Goal: Information Seeking & Learning: Find specific fact

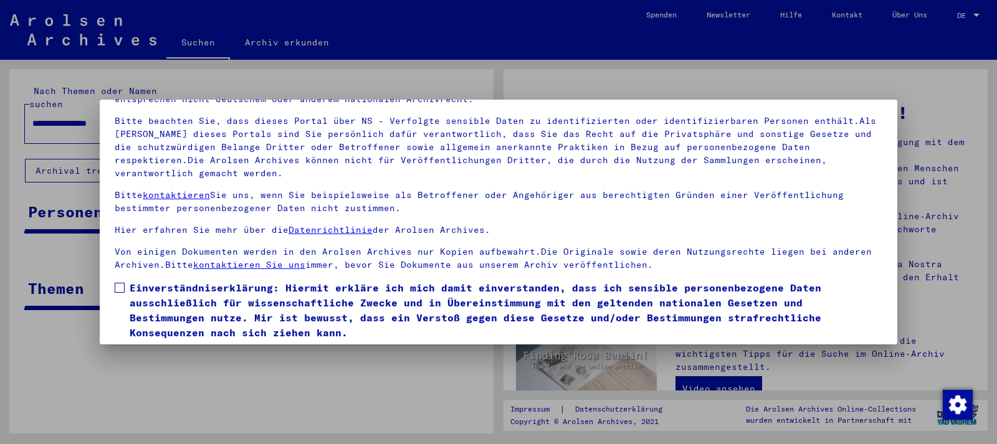
scroll to position [103, 0]
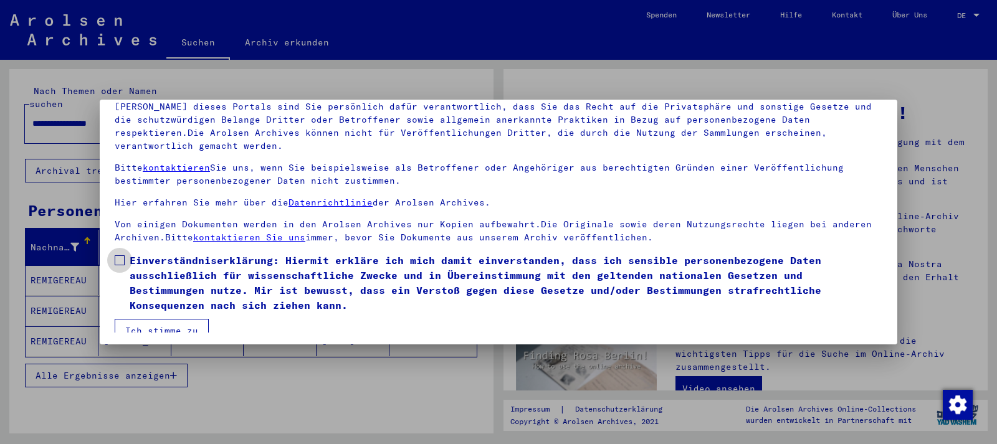
click at [122, 255] on span at bounding box center [120, 260] width 10 height 10
click at [163, 319] on button "Ich stimme zu" at bounding box center [162, 331] width 94 height 24
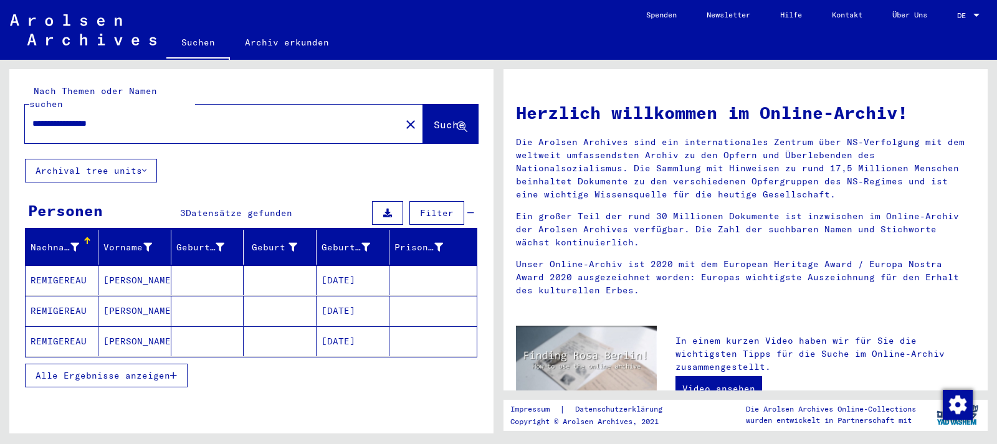
click at [413, 265] on mat-cell at bounding box center [432, 280] width 87 height 30
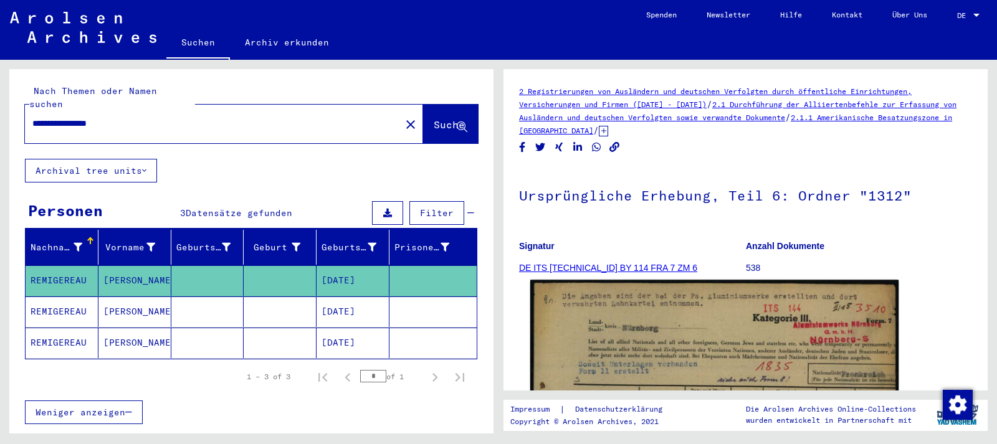
scroll to position [202, 0]
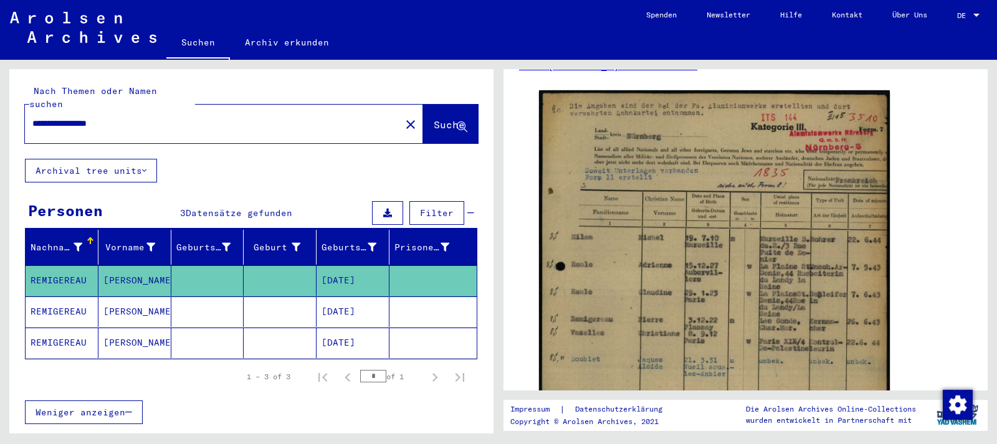
click at [369, 297] on mat-cell "[DATE]" at bounding box center [353, 312] width 73 height 31
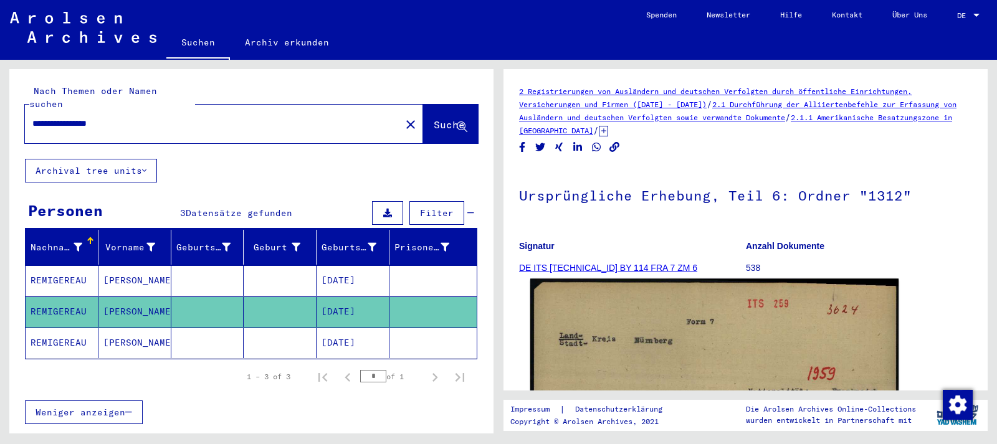
scroll to position [202, 0]
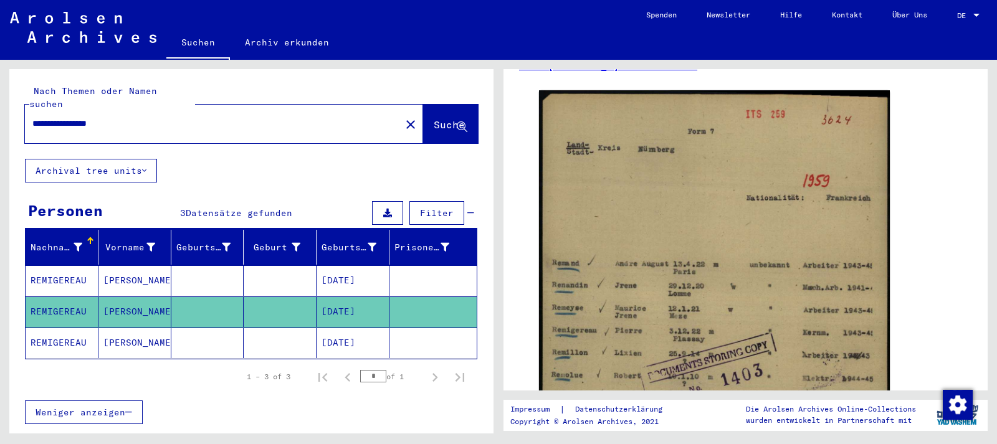
click at [348, 328] on mat-cell "[DATE]" at bounding box center [353, 343] width 73 height 31
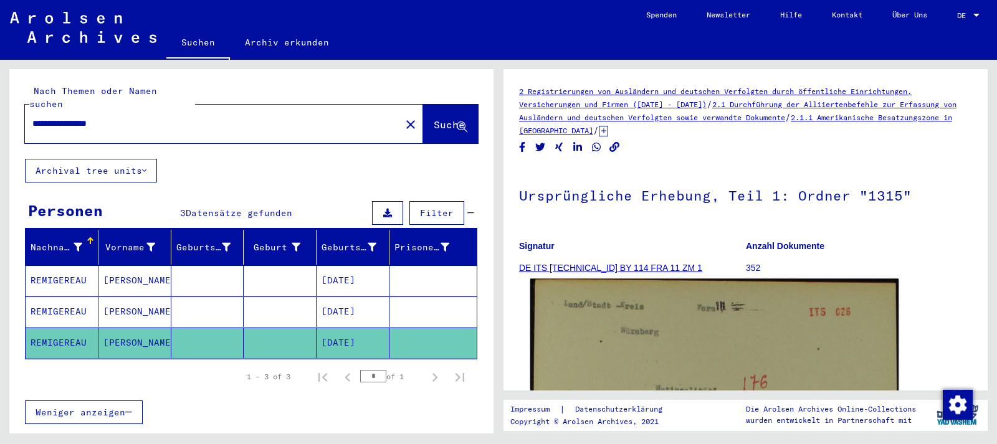
scroll to position [135, 0]
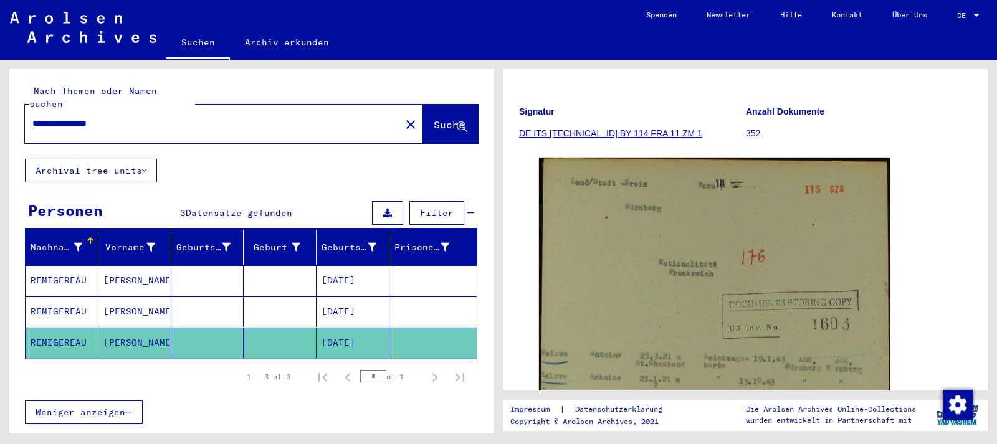
click at [367, 265] on mat-cell "[DATE]" at bounding box center [353, 280] width 73 height 31
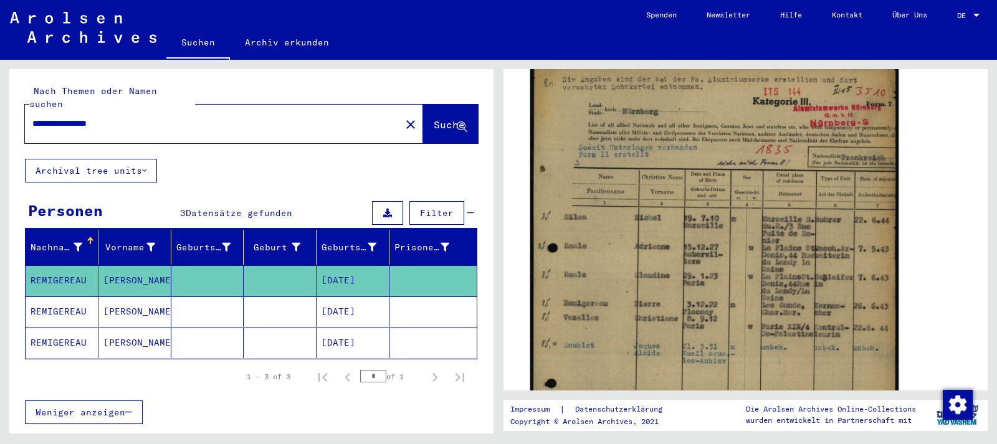
scroll to position [202, 0]
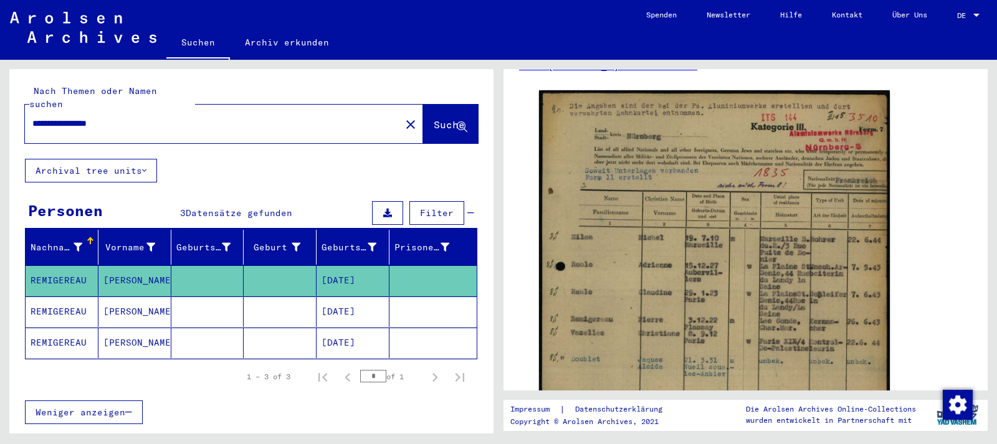
drag, startPoint x: 133, startPoint y: 110, endPoint x: 45, endPoint y: 117, distance: 87.5
click at [45, 117] on input "**********" at bounding box center [212, 123] width 361 height 13
click at [434, 118] on span "Suche" at bounding box center [449, 124] width 31 height 12
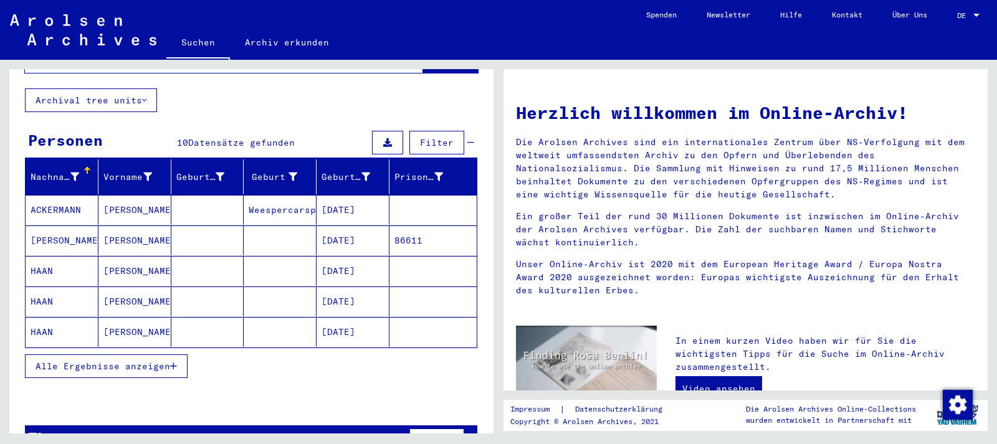
scroll to position [95, 0]
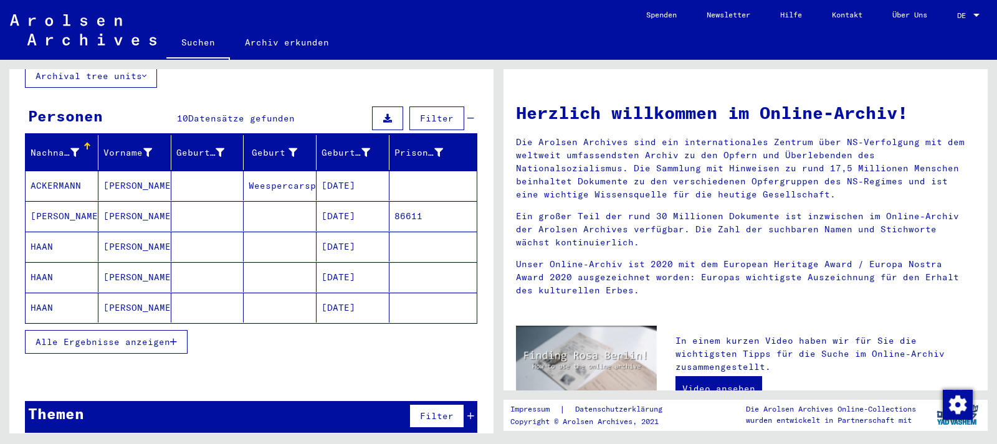
click at [418, 293] on mat-cell at bounding box center [432, 308] width 87 height 30
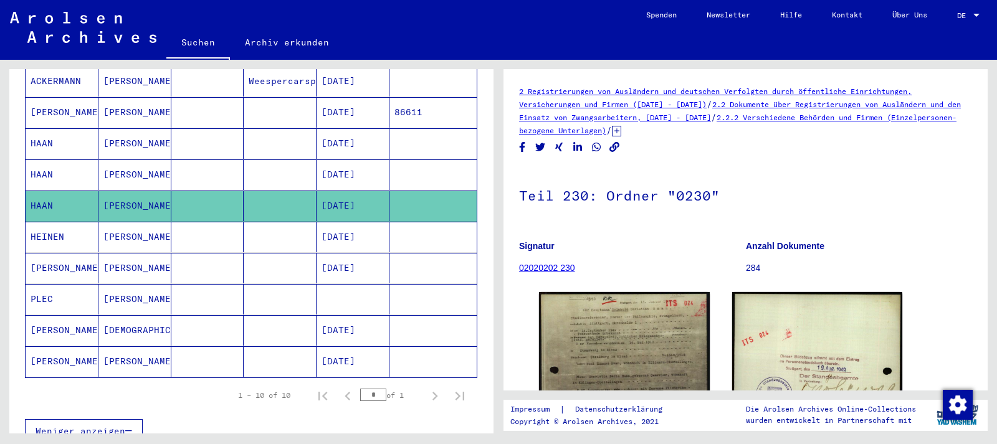
scroll to position [229, 0]
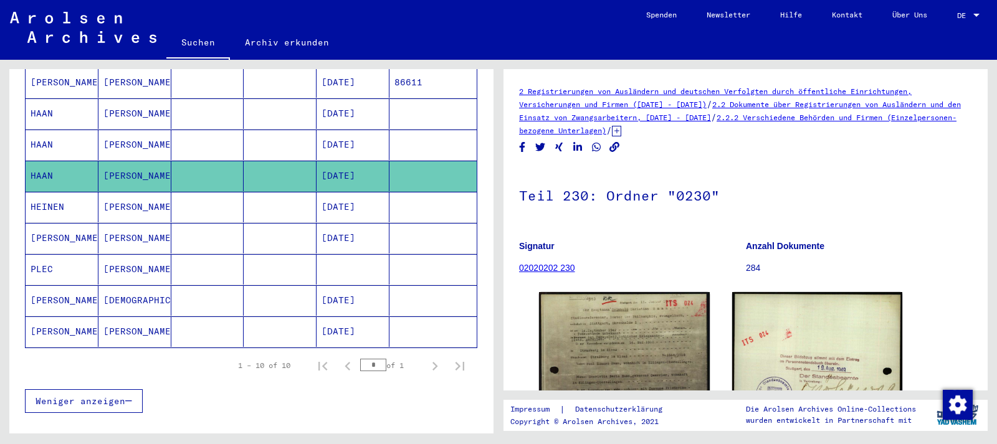
click at [359, 285] on mat-cell "[DATE]" at bounding box center [353, 300] width 73 height 31
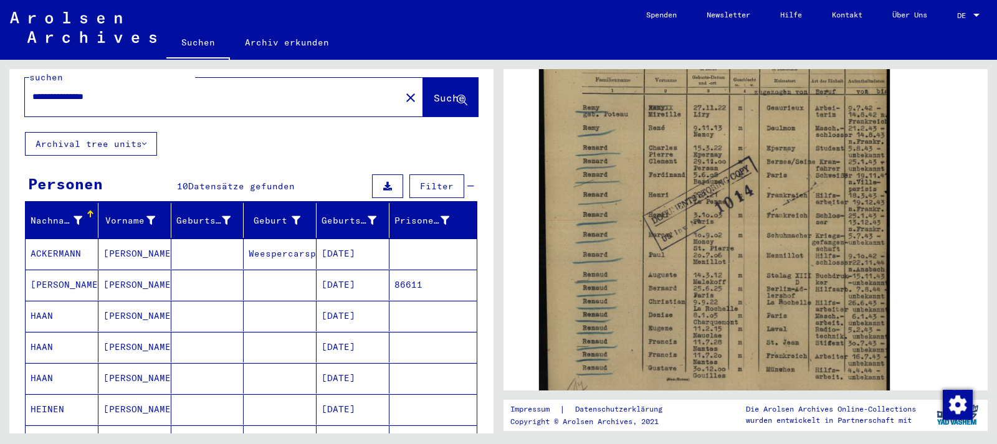
scroll to position [19, 0]
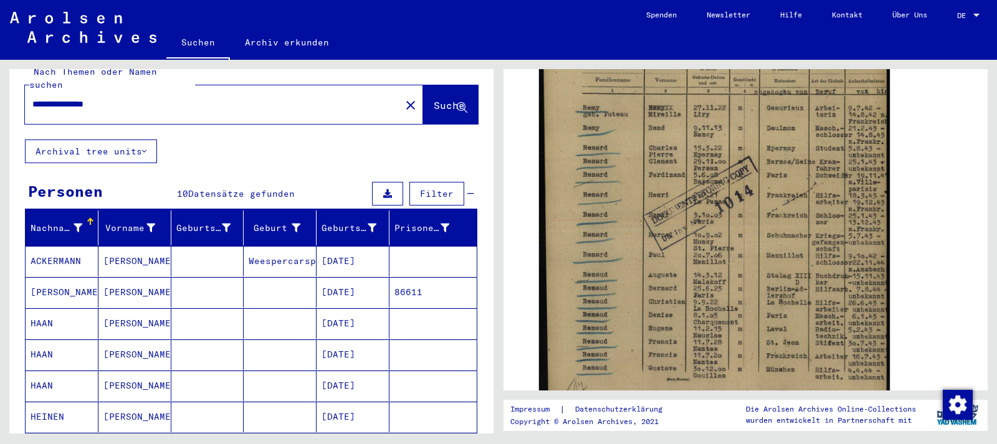
drag, startPoint x: 128, startPoint y: 92, endPoint x: 73, endPoint y: 92, distance: 55.5
click at [73, 98] on input "**********" at bounding box center [212, 104] width 361 height 13
type input "**********"
click at [452, 99] on span "Suche" at bounding box center [449, 105] width 31 height 12
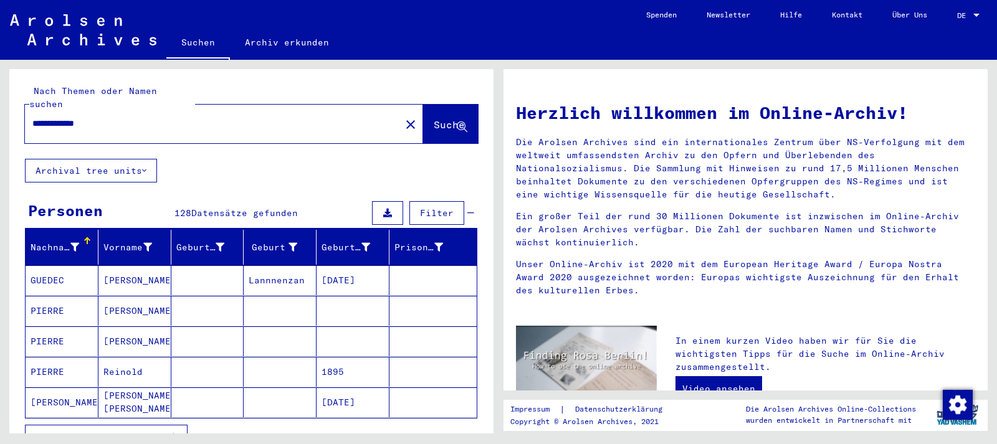
scroll to position [67, 0]
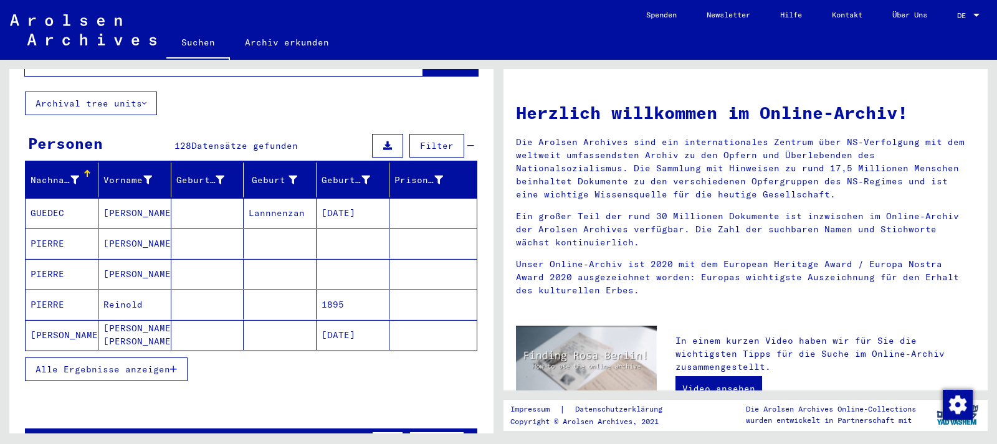
click at [404, 306] on mat-cell at bounding box center [432, 305] width 87 height 30
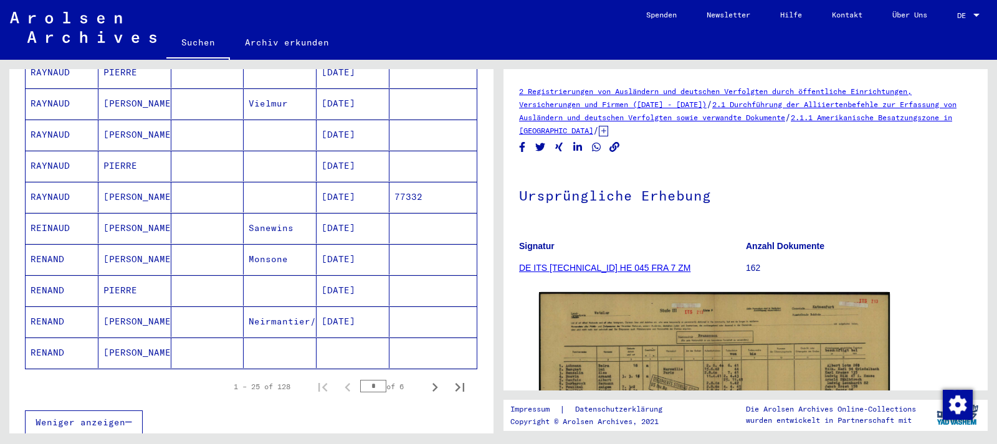
scroll to position [740, 0]
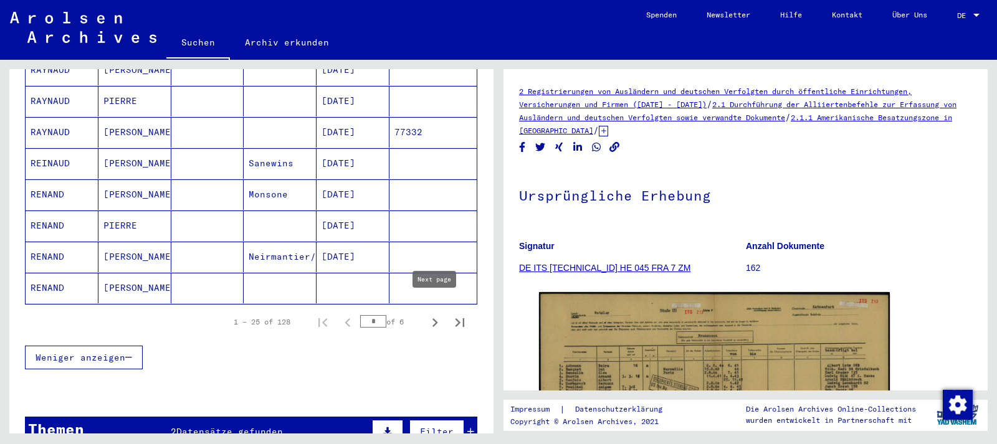
click at [437, 318] on icon "Next page" at bounding box center [435, 322] width 6 height 9
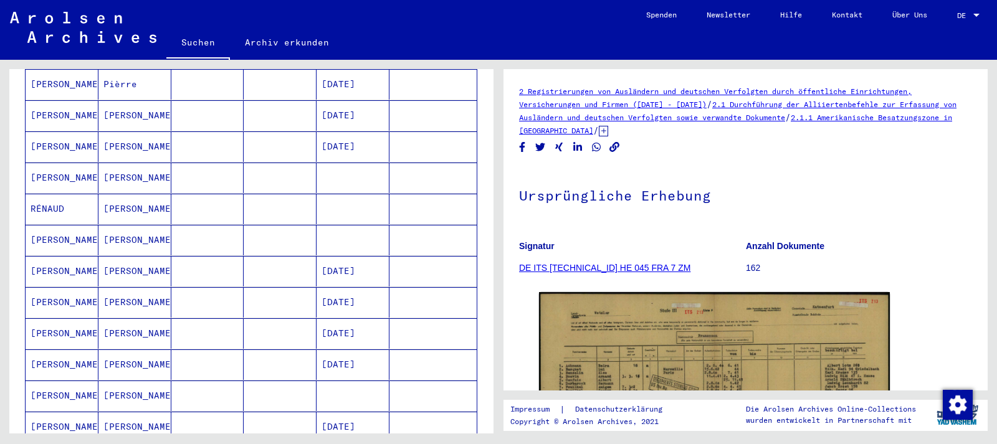
scroll to position [336, 0]
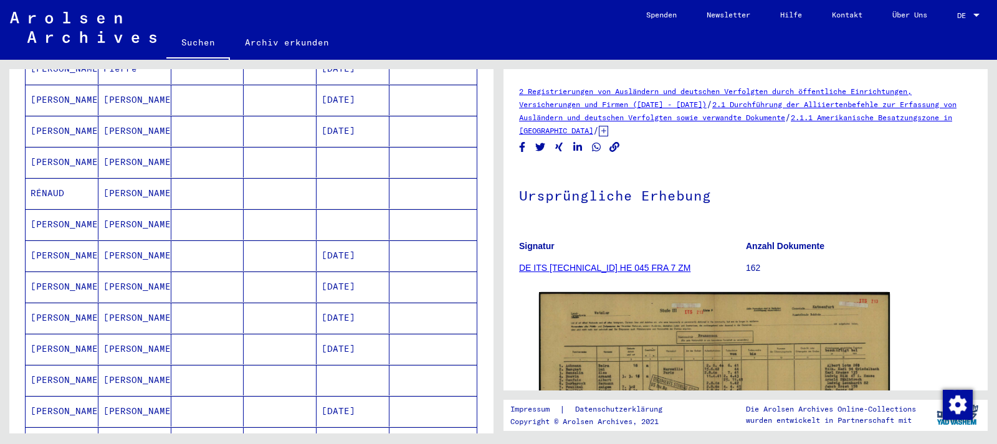
click at [361, 241] on mat-cell "[DATE]" at bounding box center [353, 256] width 73 height 31
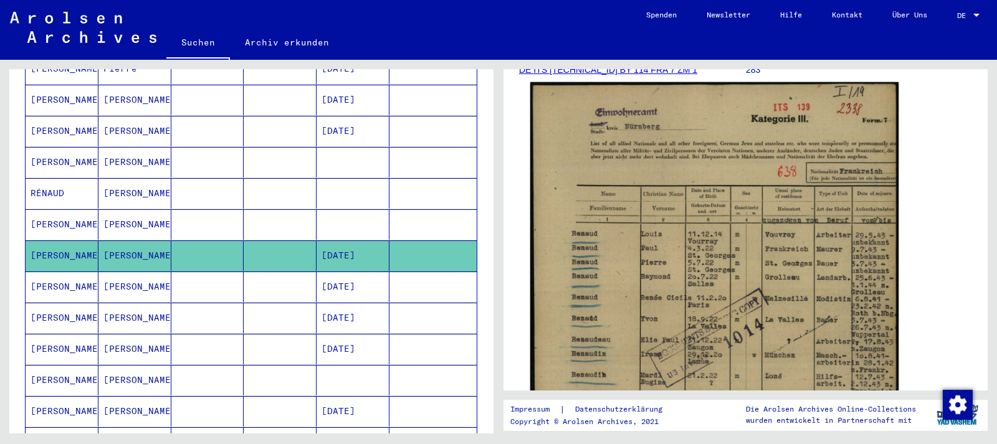
scroll to position [202, 0]
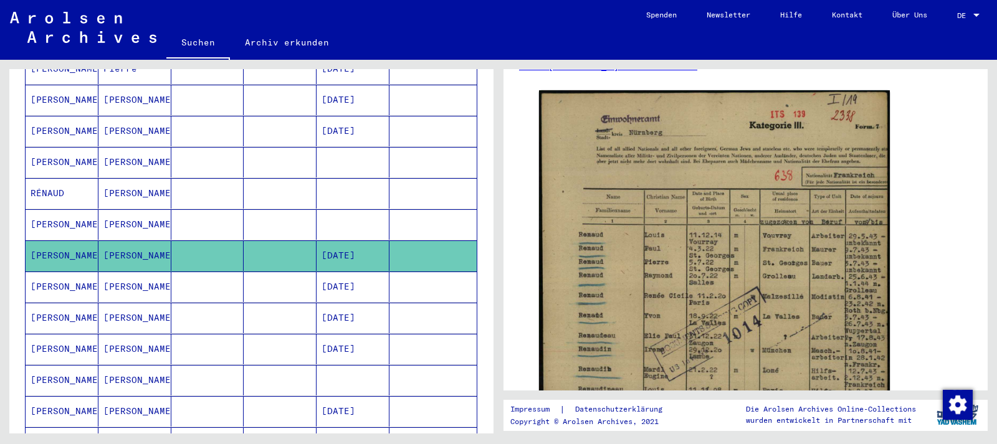
click at [360, 272] on mat-cell "[DATE]" at bounding box center [353, 287] width 73 height 31
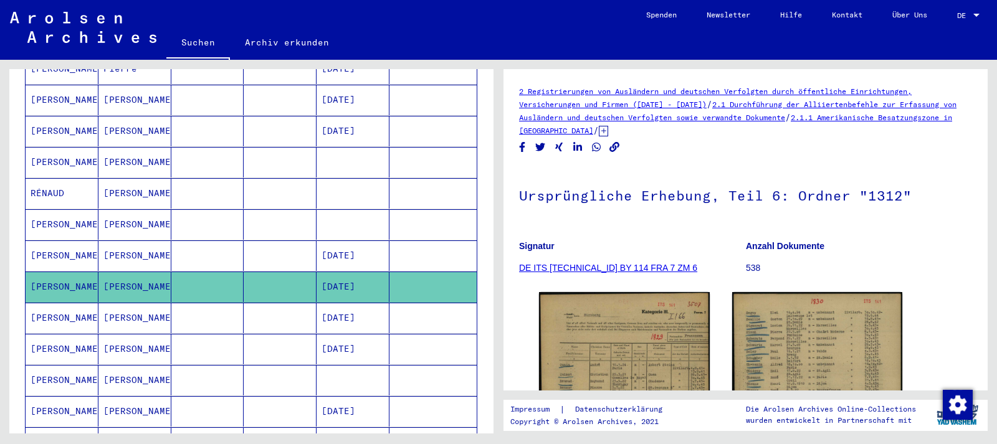
click at [362, 303] on mat-cell "[DATE]" at bounding box center [353, 318] width 73 height 31
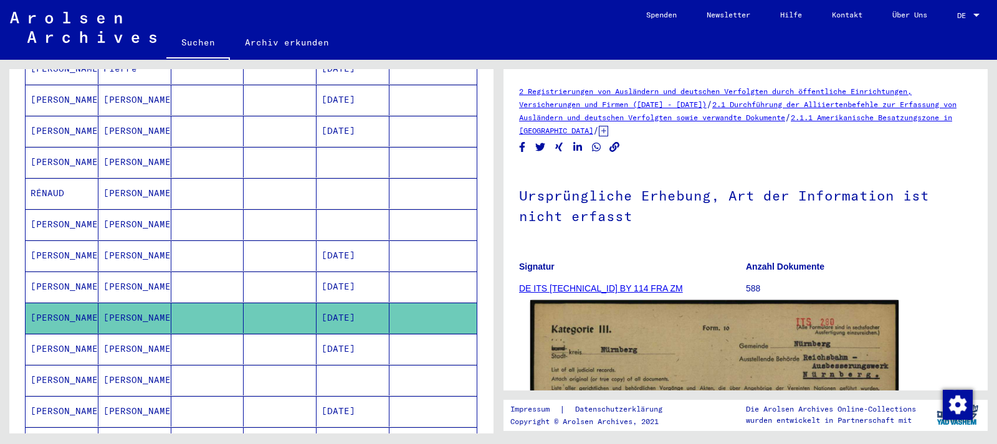
scroll to position [202, 0]
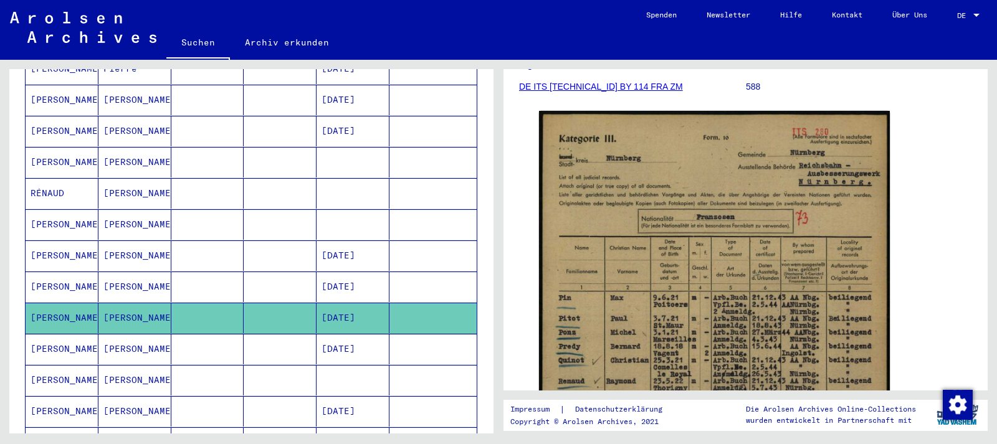
click at [366, 334] on mat-cell "[DATE]" at bounding box center [353, 349] width 73 height 31
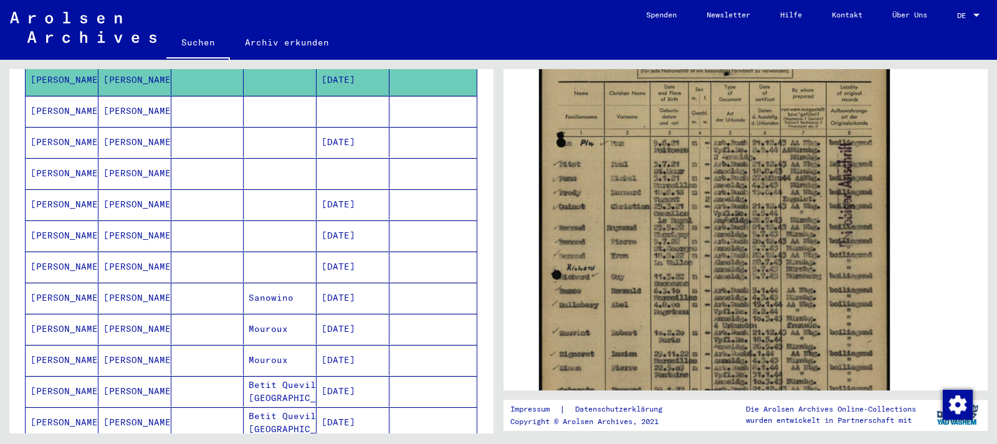
scroll to position [673, 0]
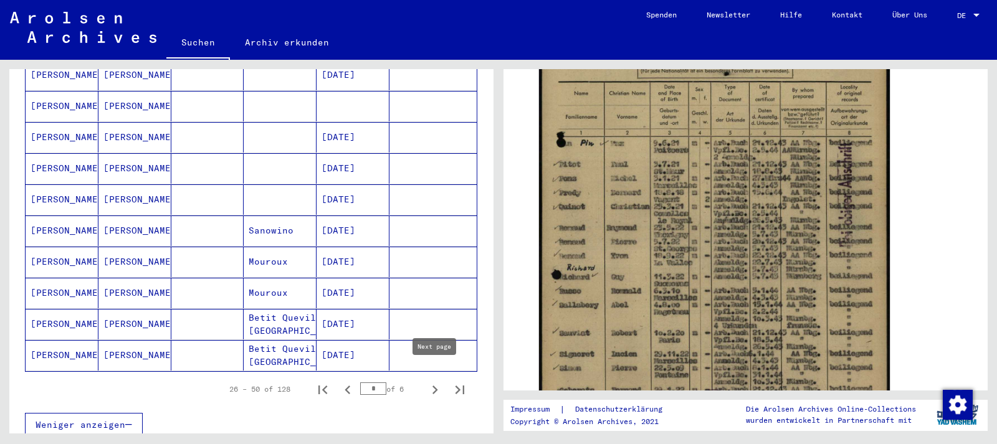
click at [438, 381] on icon "Next page" at bounding box center [434, 389] width 17 height 17
type input "*"
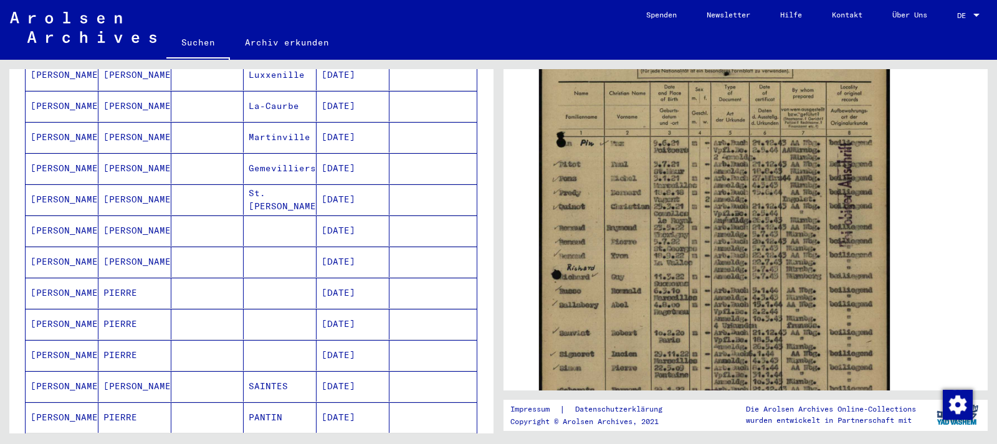
scroll to position [269, 0]
click at [360, 308] on mat-cell "[DATE]" at bounding box center [353, 323] width 73 height 31
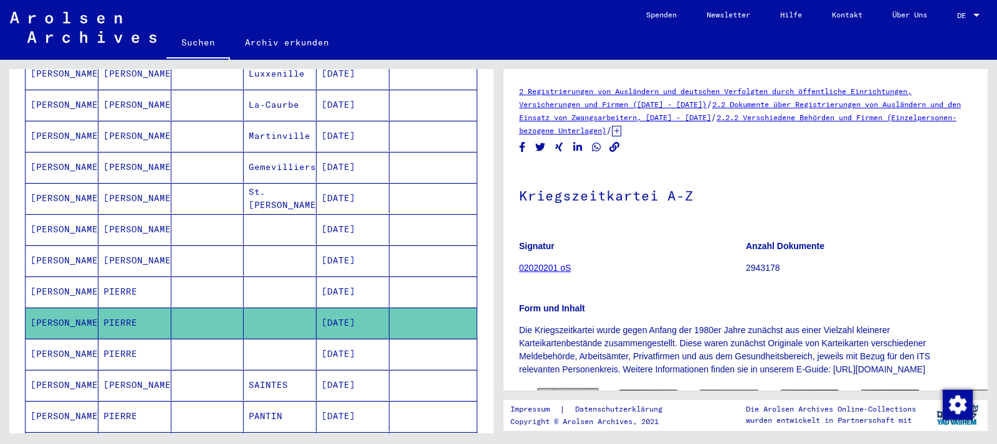
scroll to position [135, 0]
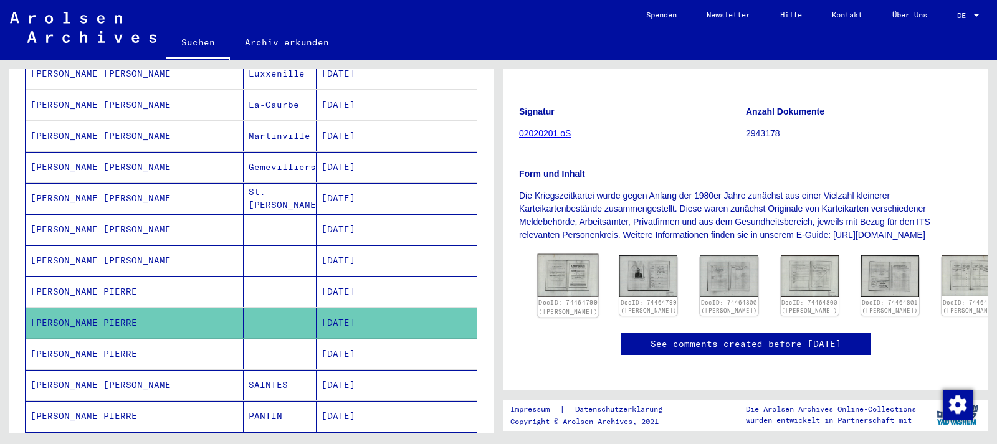
click at [559, 272] on img at bounding box center [568, 275] width 61 height 43
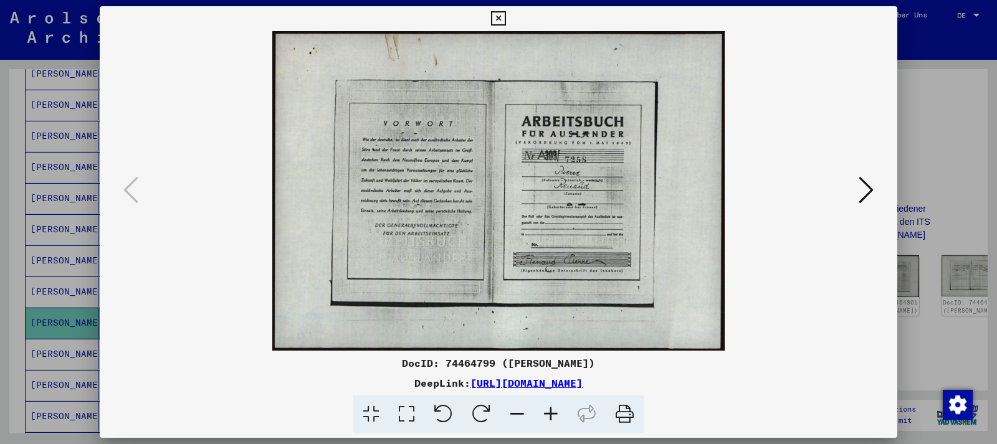
click at [505, 16] on icon at bounding box center [498, 18] width 14 height 15
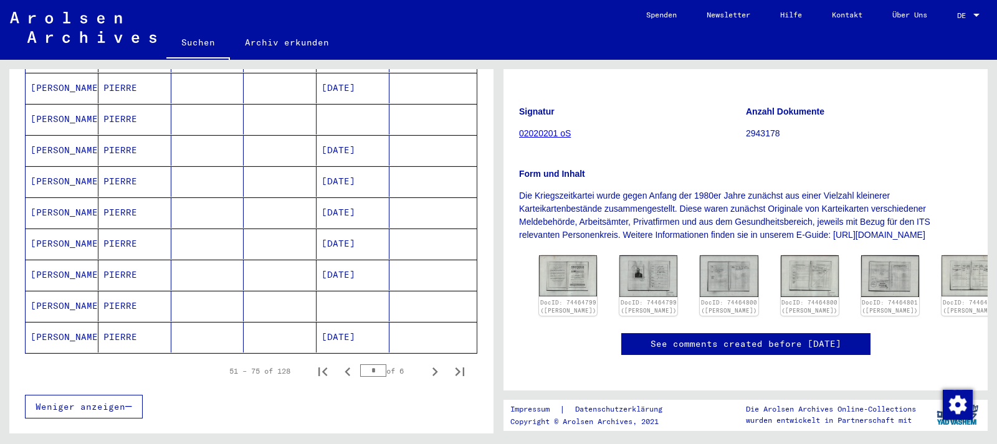
scroll to position [740, 0]
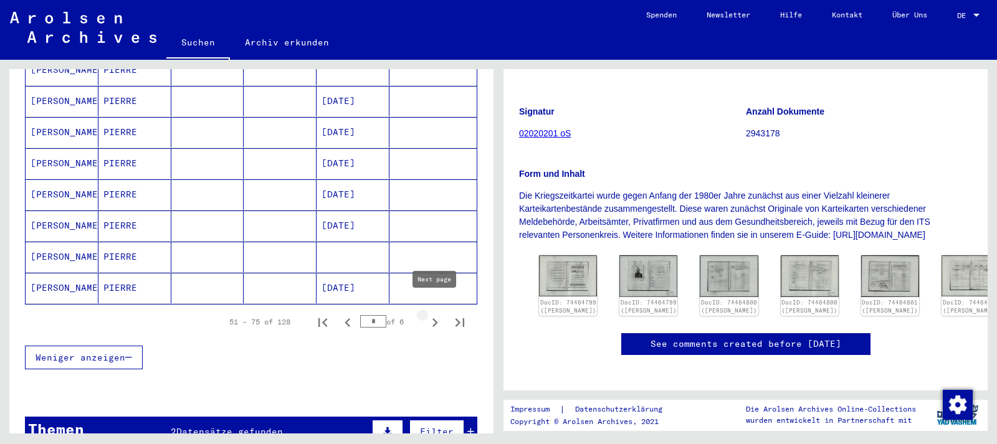
click at [438, 314] on icon "Next page" at bounding box center [434, 322] width 17 height 17
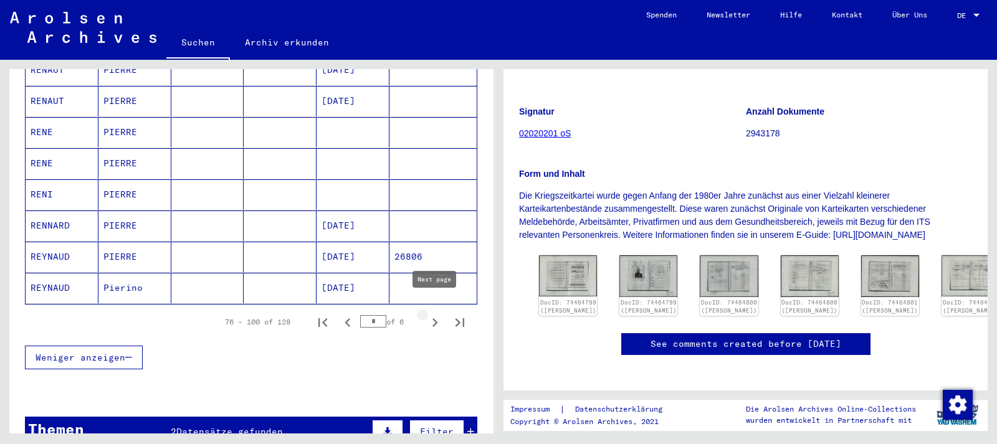
click at [438, 314] on icon "Next page" at bounding box center [434, 322] width 17 height 17
type input "*"
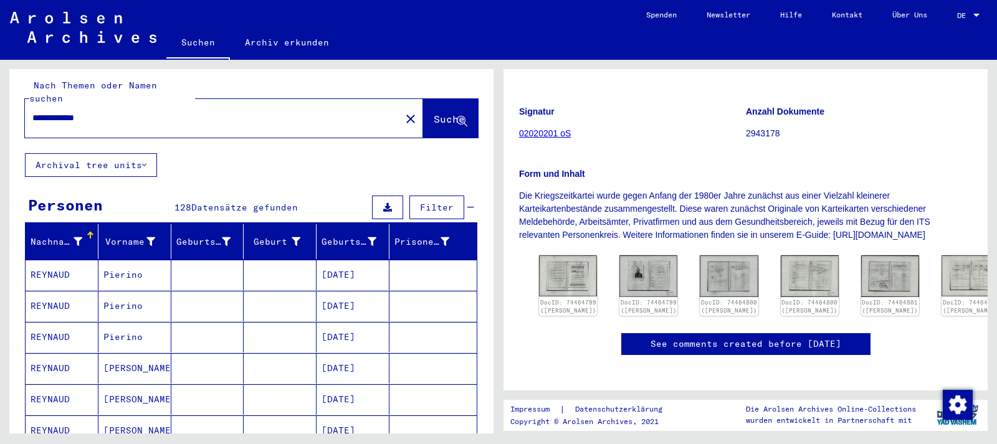
scroll to position [0, 0]
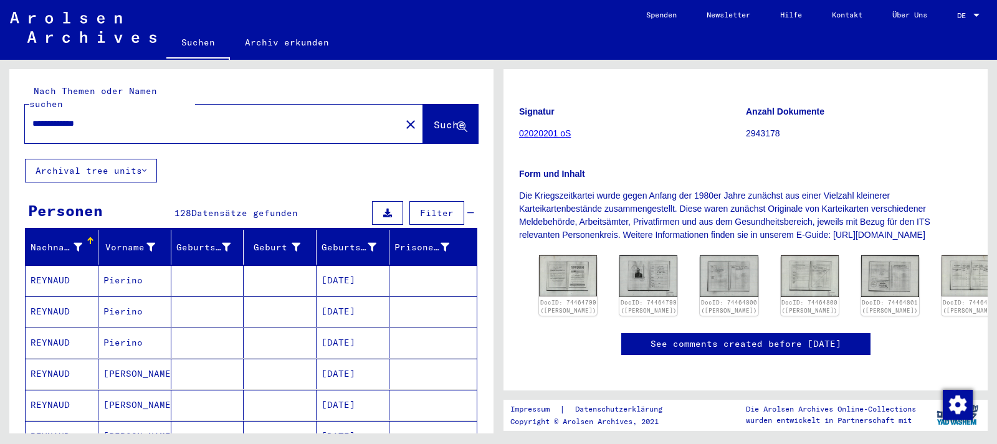
drag, startPoint x: 102, startPoint y: 114, endPoint x: 52, endPoint y: 112, distance: 49.9
click at [52, 117] on input "**********" at bounding box center [212, 123] width 361 height 13
click at [54, 117] on input "**********" at bounding box center [212, 123] width 361 height 13
click at [143, 117] on input "**********" at bounding box center [212, 123] width 361 height 13
click at [72, 117] on input "**********" at bounding box center [212, 123] width 361 height 13
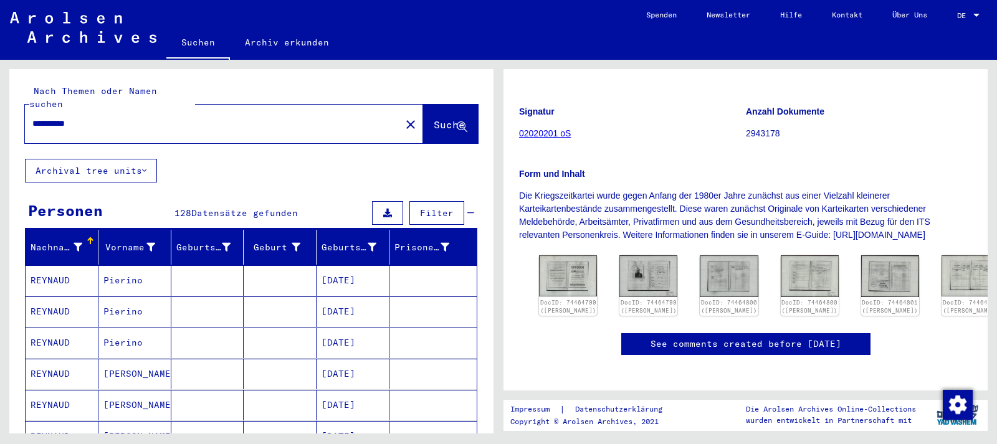
click at [167, 118] on div "**********" at bounding box center [209, 124] width 368 height 28
click at [434, 118] on span "Suche" at bounding box center [449, 124] width 31 height 12
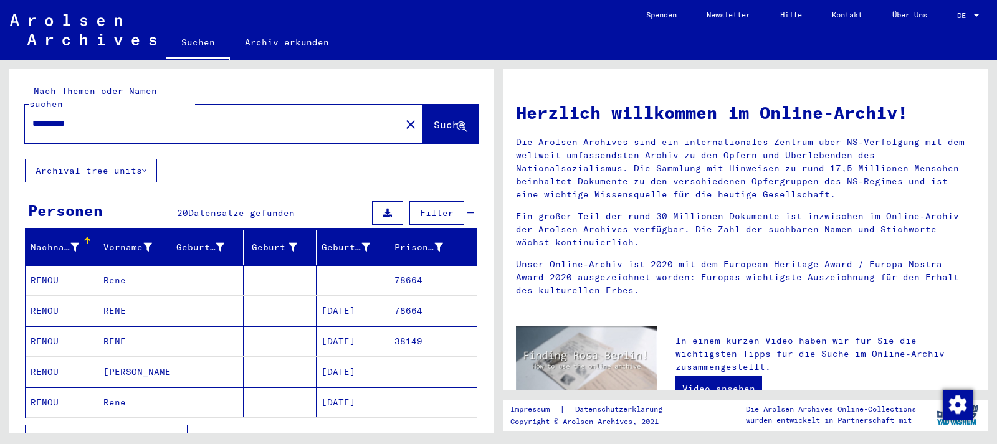
click at [353, 388] on mat-cell "[DATE]" at bounding box center [353, 403] width 73 height 30
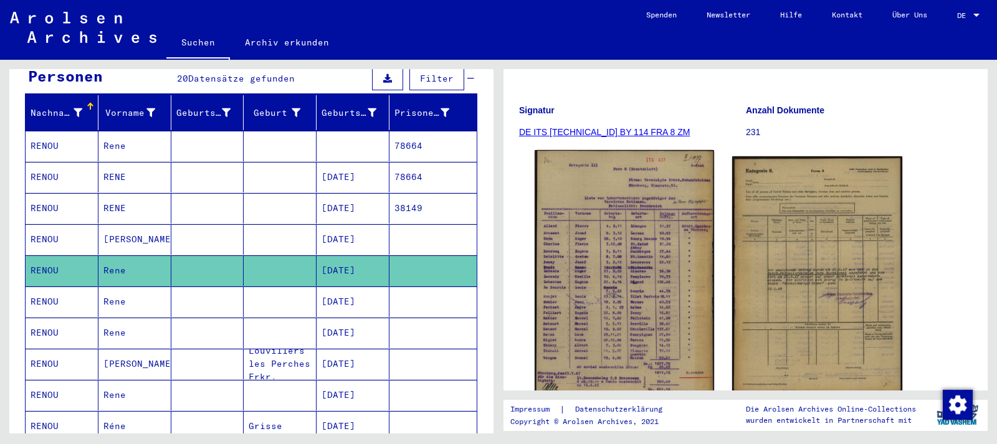
scroll to position [135, 0]
click at [637, 289] on img at bounding box center [624, 276] width 179 height 251
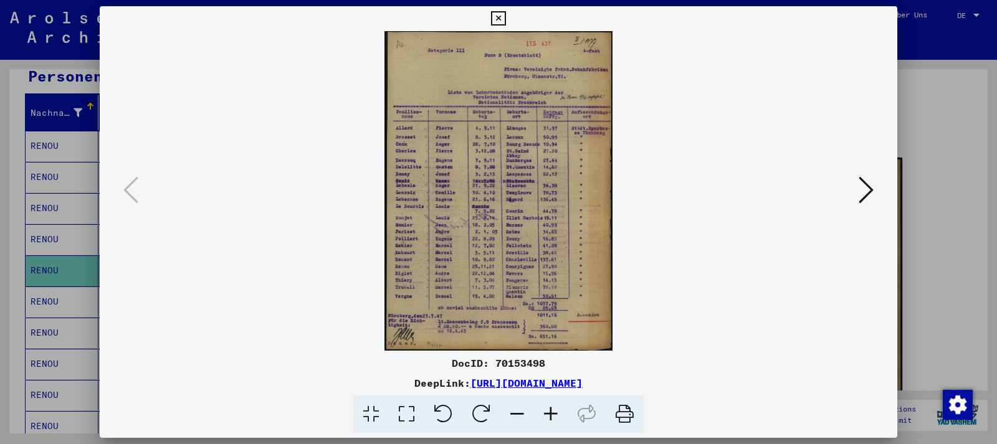
click at [551, 415] on icon at bounding box center [551, 415] width 34 height 38
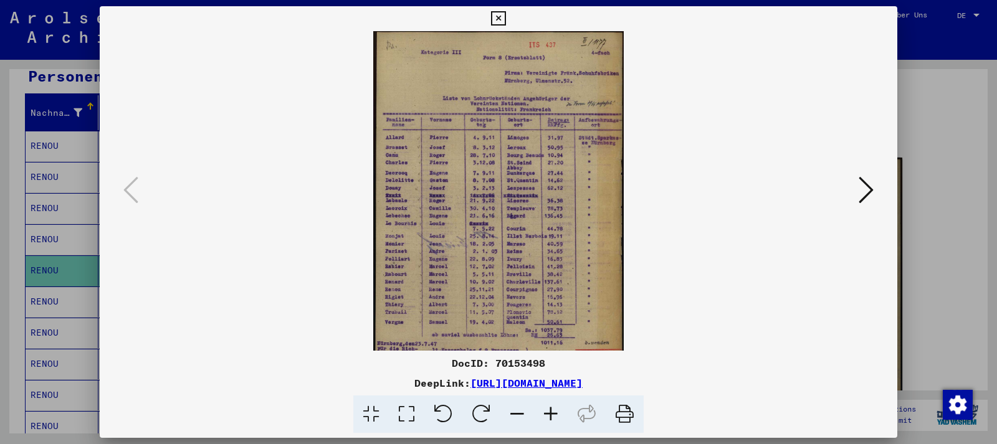
click at [551, 415] on icon at bounding box center [551, 415] width 34 height 38
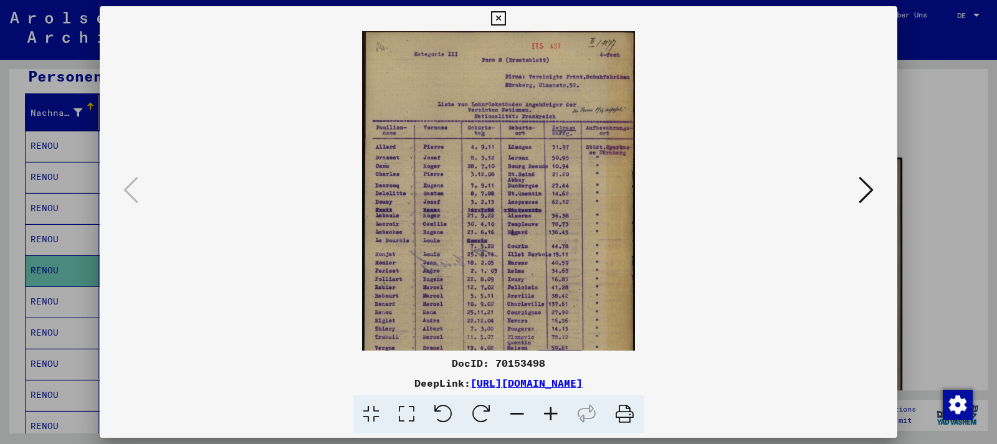
click at [551, 415] on icon at bounding box center [551, 415] width 34 height 38
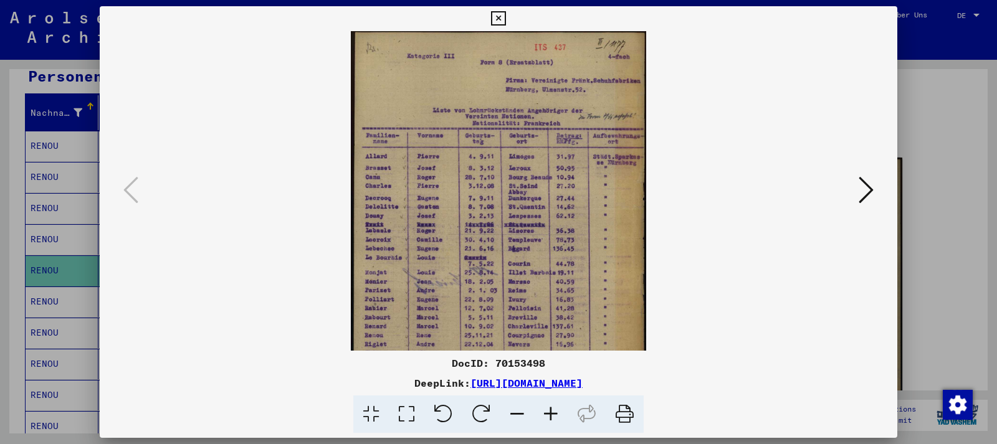
click at [551, 415] on icon at bounding box center [551, 415] width 34 height 38
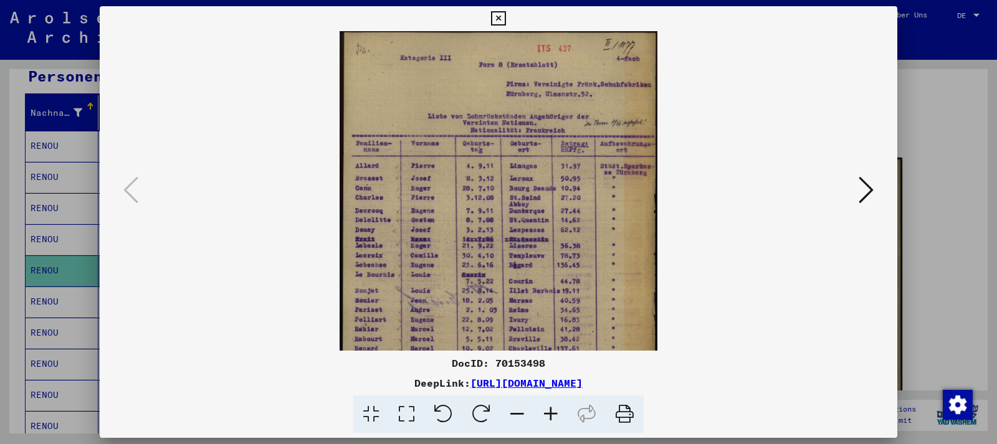
click at [551, 415] on icon at bounding box center [551, 415] width 34 height 38
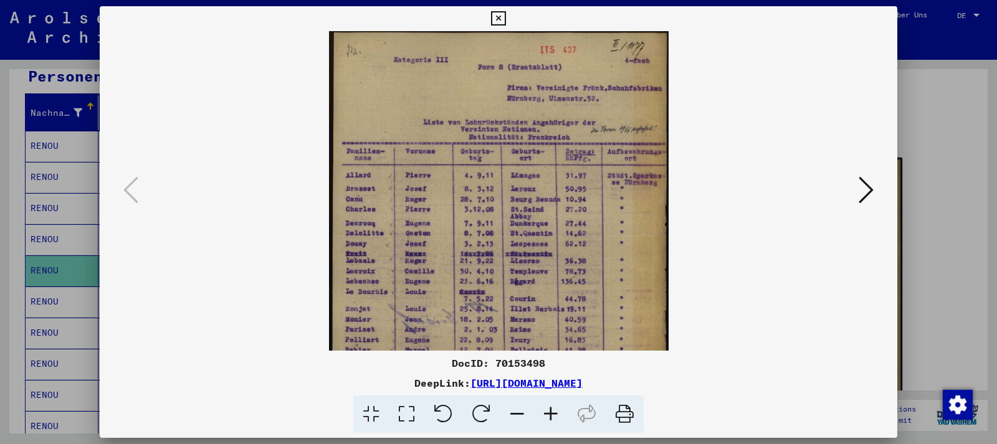
click at [551, 415] on icon at bounding box center [551, 415] width 34 height 38
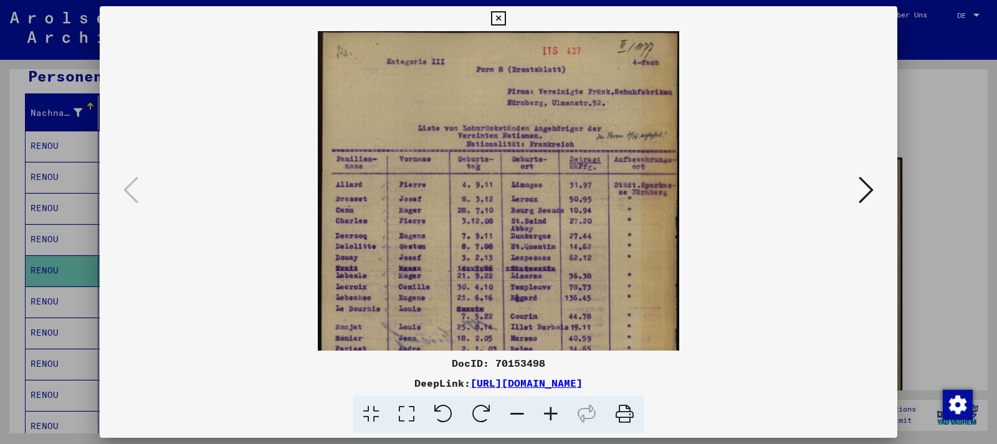
click at [551, 415] on icon at bounding box center [551, 415] width 34 height 38
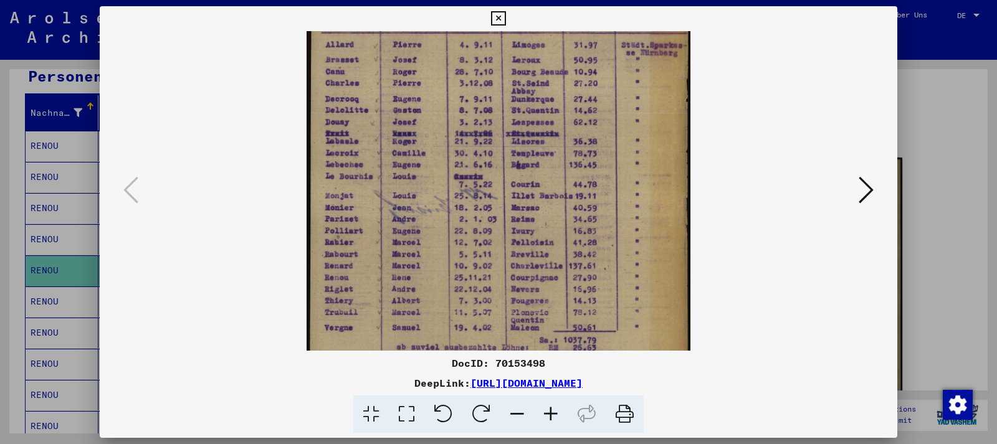
scroll to position [152, 0]
drag, startPoint x: 524, startPoint y: 303, endPoint x: 538, endPoint y: 151, distance: 152.0
click at [538, 151] on img at bounding box center [499, 148] width 384 height 538
click at [505, 17] on icon at bounding box center [498, 18] width 14 height 15
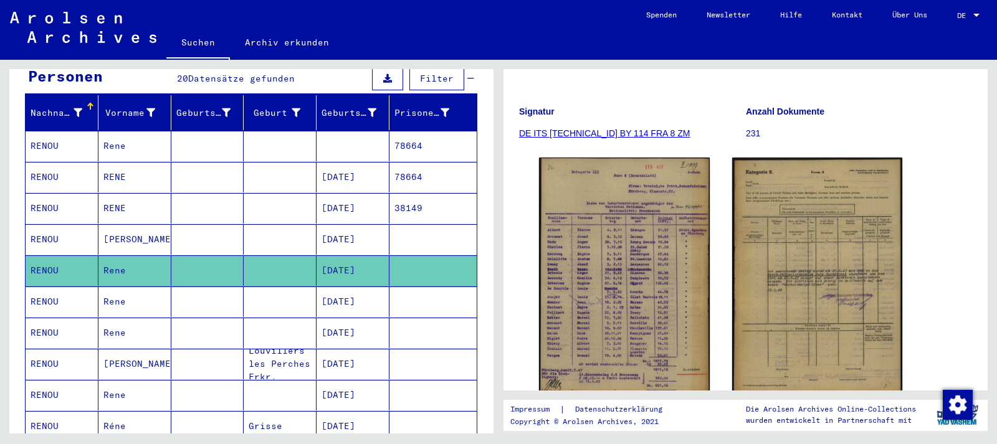
click at [369, 287] on mat-cell "[DATE]" at bounding box center [353, 302] width 73 height 31
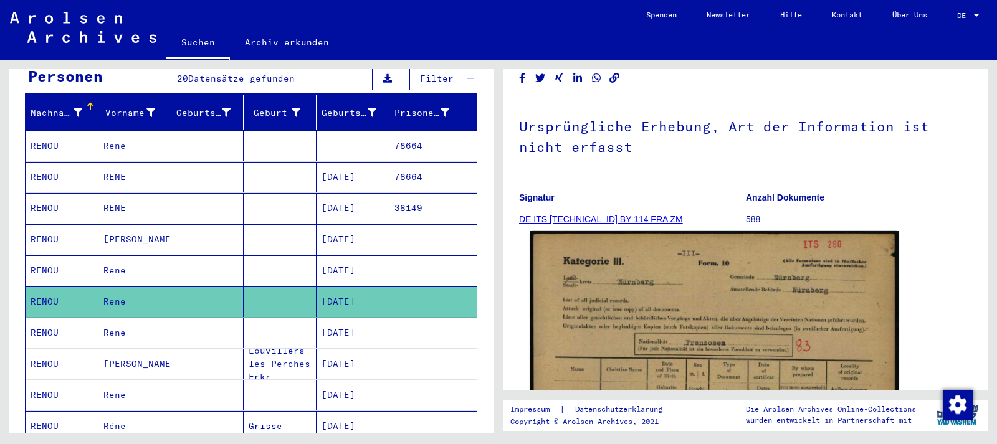
scroll to position [202, 0]
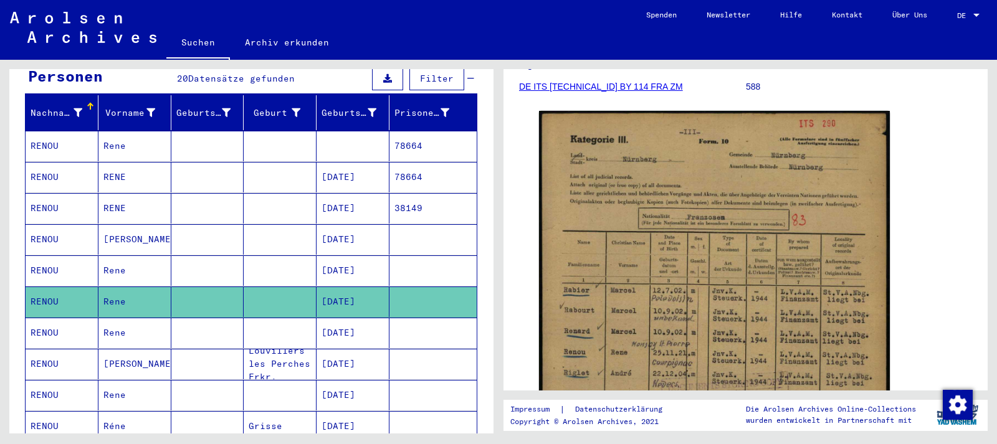
click at [369, 318] on mat-cell "[DATE]" at bounding box center [353, 333] width 73 height 31
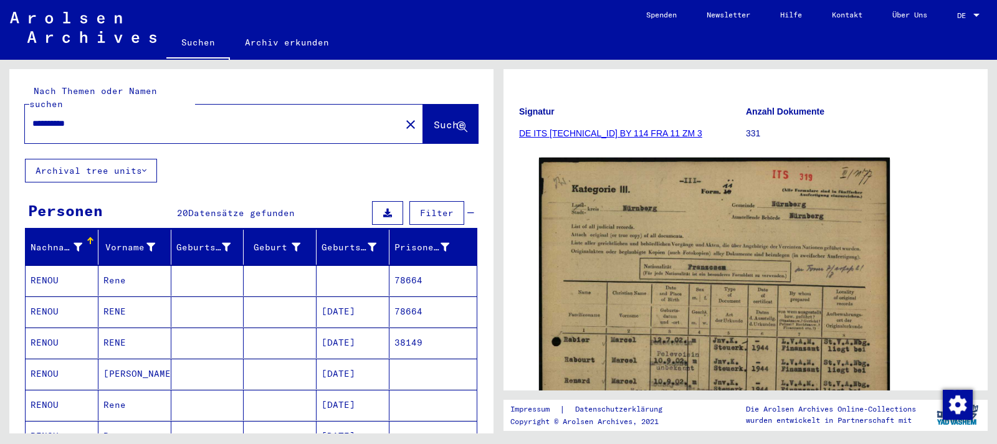
drag, startPoint x: 87, startPoint y: 109, endPoint x: 42, endPoint y: 108, distance: 44.9
click at [42, 117] on input "**********" at bounding box center [212, 123] width 361 height 13
type input "**********"
click at [440, 105] on button "Suche" at bounding box center [450, 124] width 55 height 39
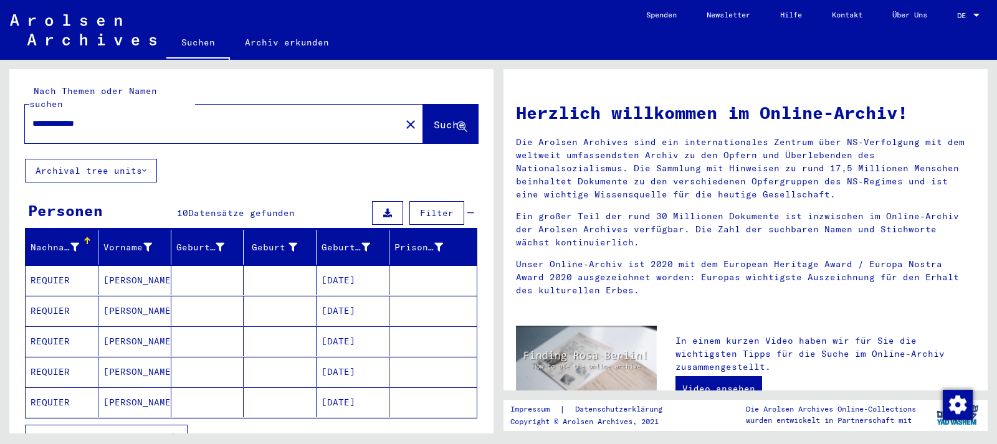
scroll to position [67, 0]
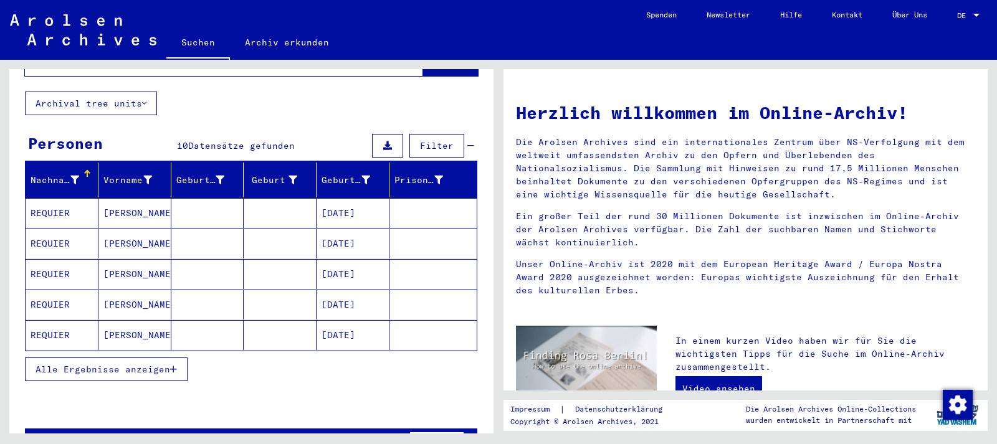
click at [373, 290] on mat-cell "[DATE]" at bounding box center [353, 305] width 73 height 30
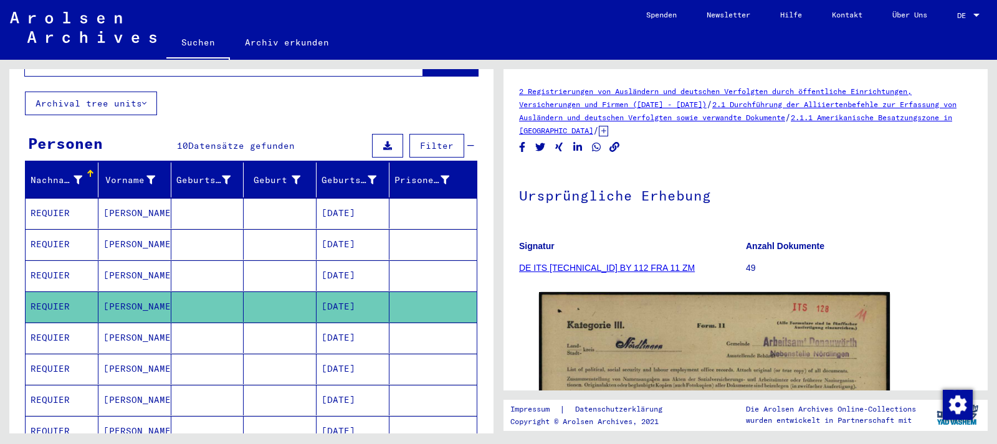
click at [364, 354] on mat-cell "[DATE]" at bounding box center [353, 369] width 73 height 31
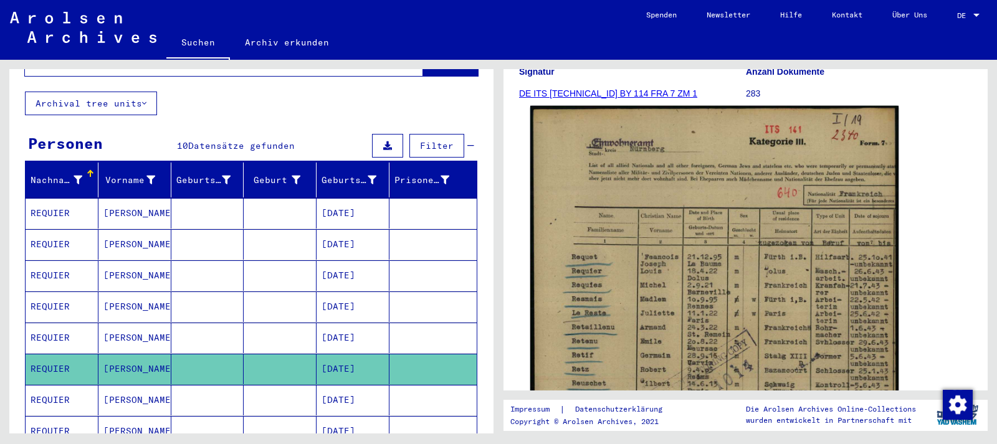
scroll to position [269, 0]
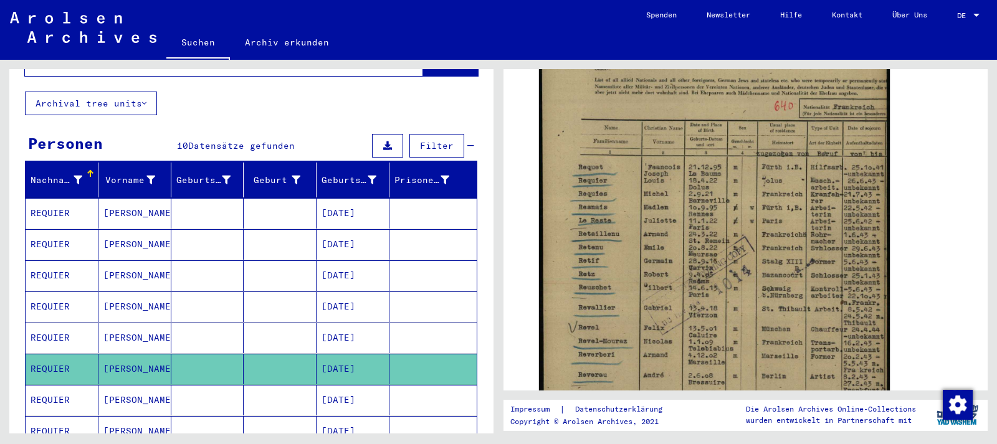
click at [370, 385] on mat-cell "[DATE]" at bounding box center [353, 400] width 73 height 31
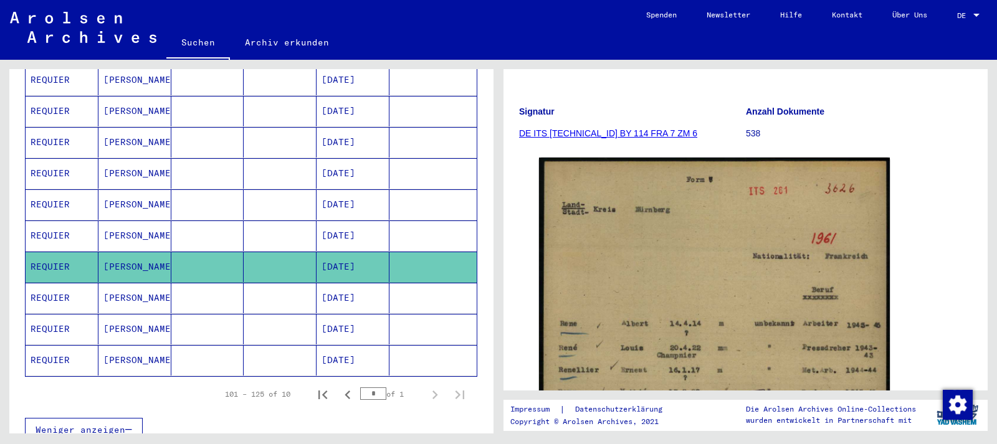
scroll to position [202, 0]
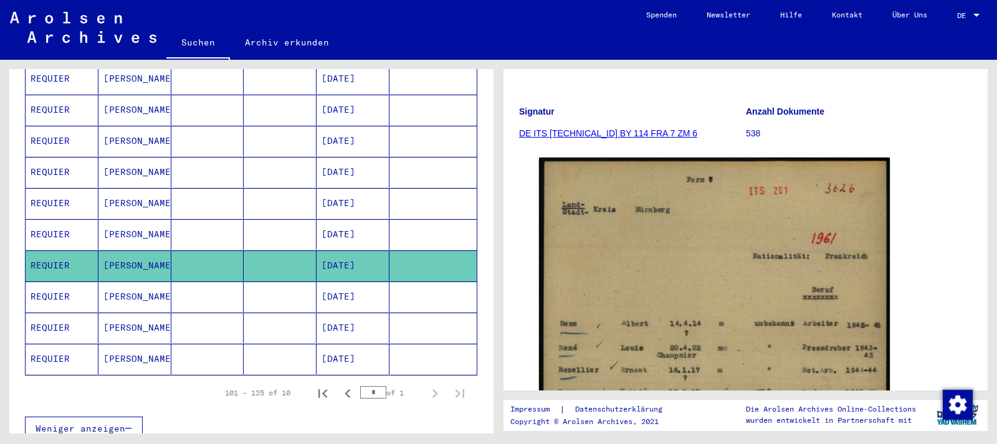
click at [358, 219] on mat-cell "[DATE]" at bounding box center [353, 234] width 73 height 31
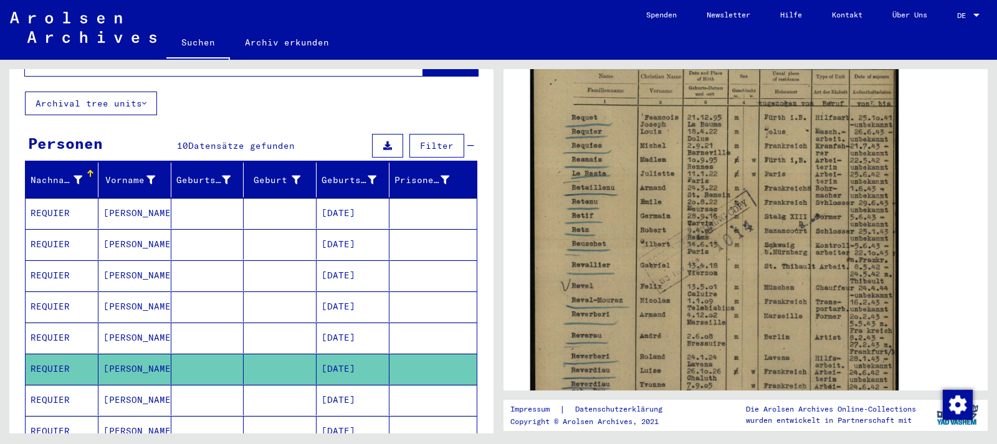
scroll to position [336, 0]
